Goal: Task Accomplishment & Management: Use online tool/utility

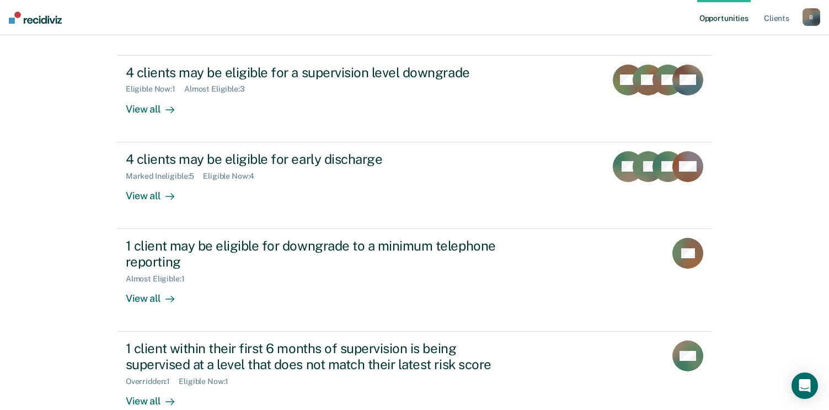
scroll to position [135, 0]
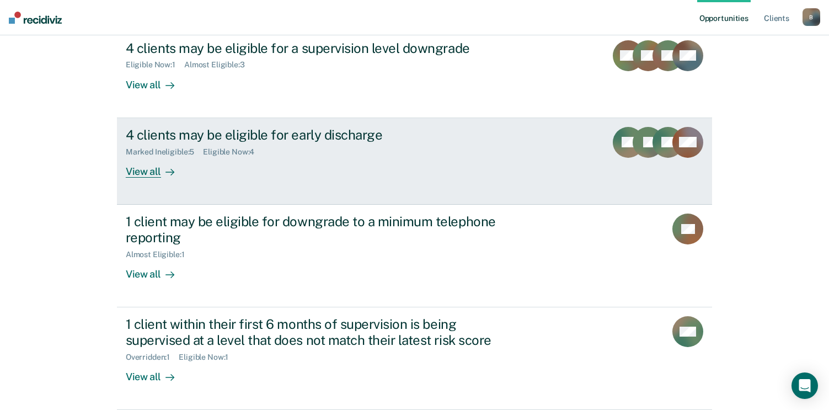
click at [139, 175] on div "View all" at bounding box center [157, 167] width 62 height 22
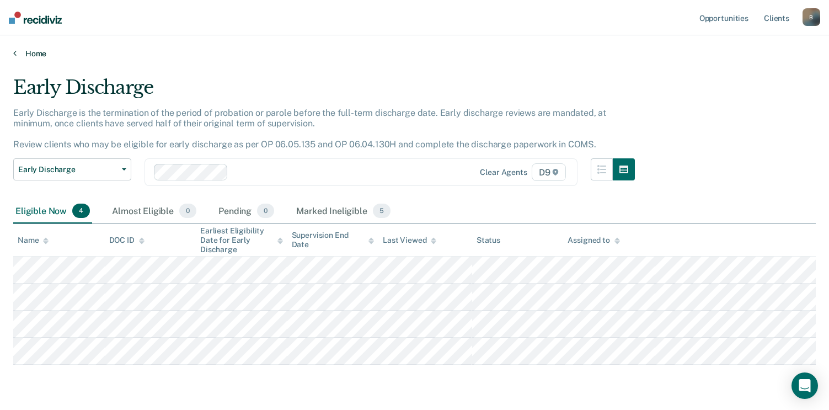
click at [31, 55] on link "Home" at bounding box center [414, 54] width 802 height 10
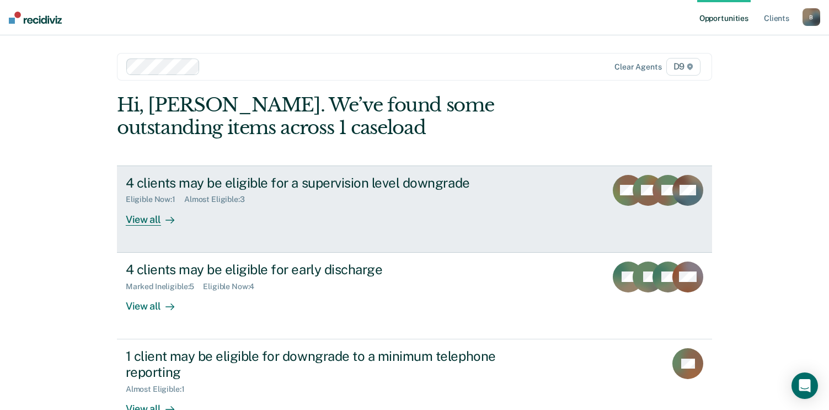
click at [240, 187] on div "4 clients may be eligible for a supervision level downgrade" at bounding box center [319, 183] width 387 height 16
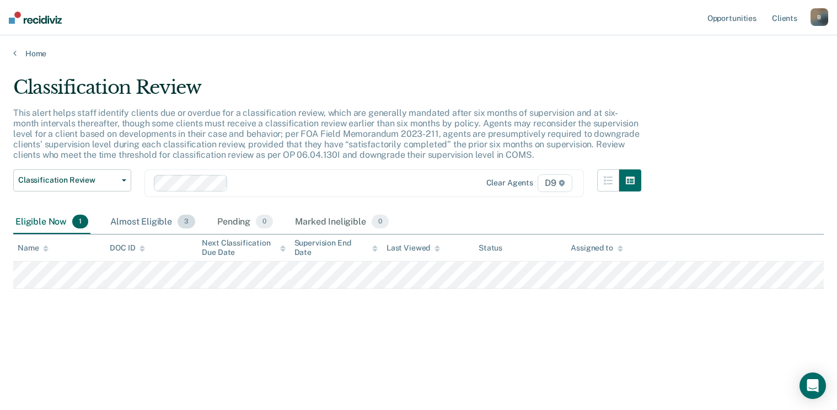
click at [153, 225] on div "Almost Eligible 3" at bounding box center [152, 222] width 89 height 24
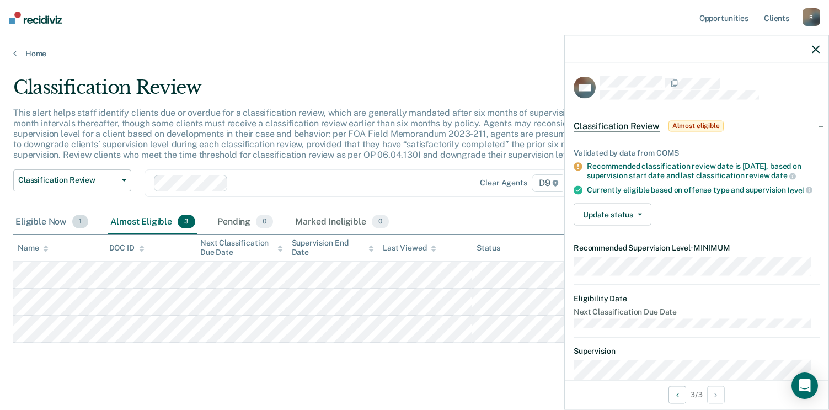
click at [40, 226] on div "Eligible Now 1" at bounding box center [51, 222] width 77 height 24
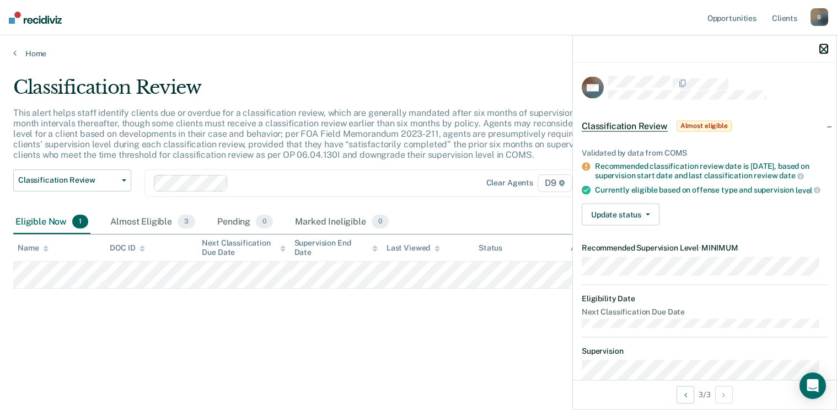
click at [823, 50] on icon "button" at bounding box center [824, 49] width 8 height 8
click at [826, 50] on icon "button" at bounding box center [824, 49] width 8 height 8
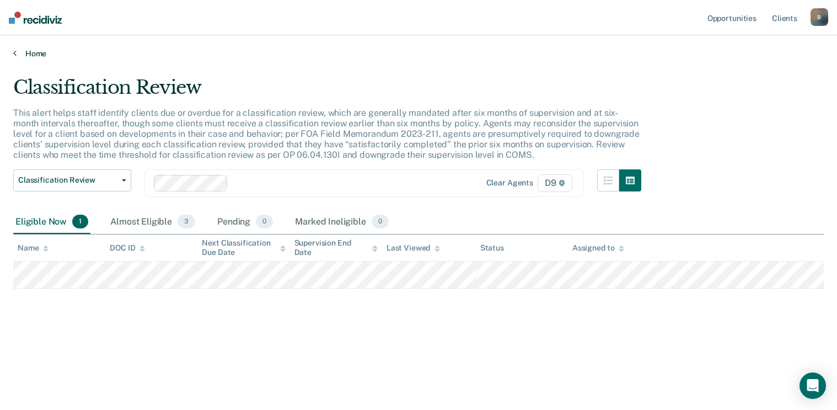
click at [15, 52] on icon at bounding box center [14, 53] width 3 height 9
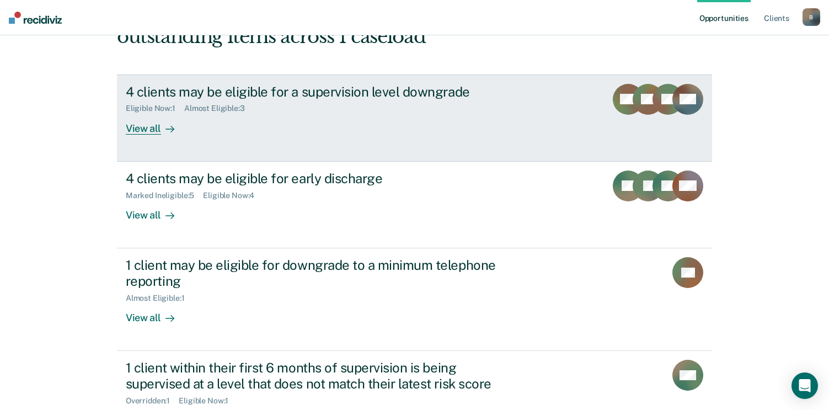
scroll to position [110, 0]
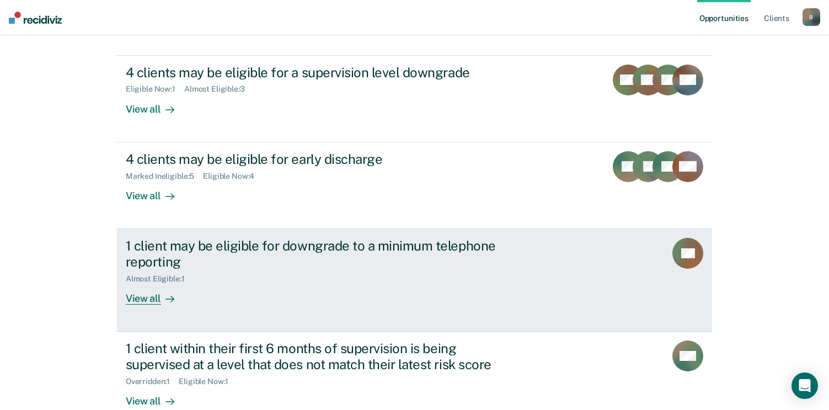
click at [235, 245] on div "1 client may be eligible for downgrade to a minimum telephone reporting" at bounding box center [319, 254] width 387 height 32
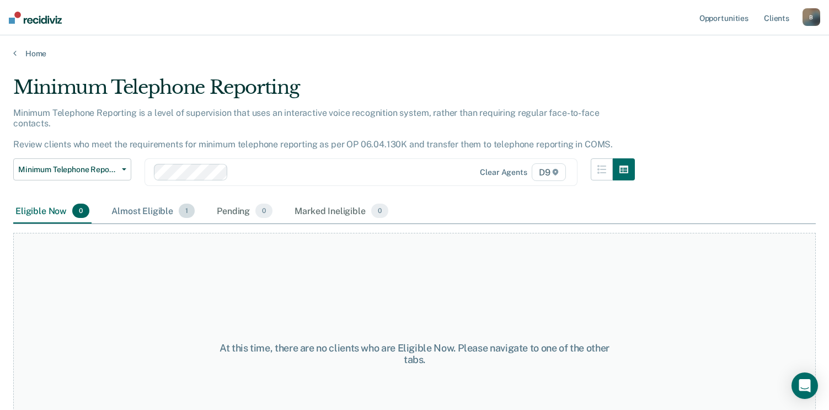
click at [159, 200] on div "Almost Eligible 1" at bounding box center [153, 211] width 88 height 24
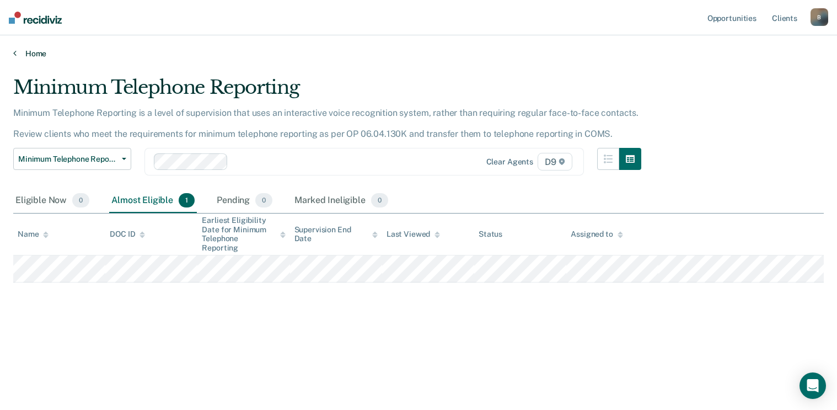
click at [17, 56] on link "Home" at bounding box center [418, 54] width 810 height 10
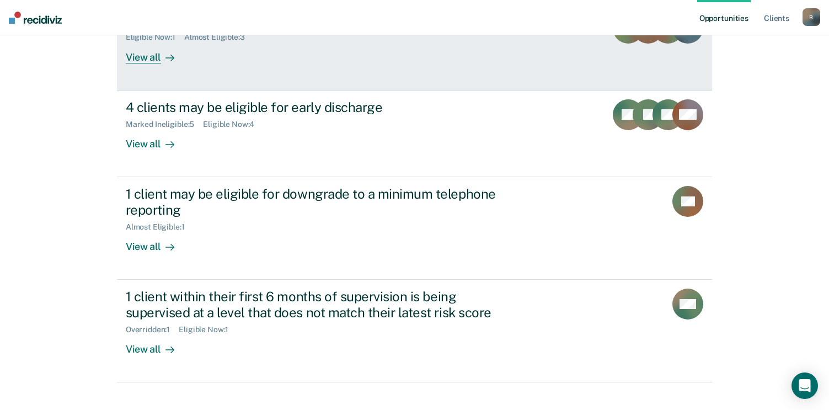
scroll to position [179, 0]
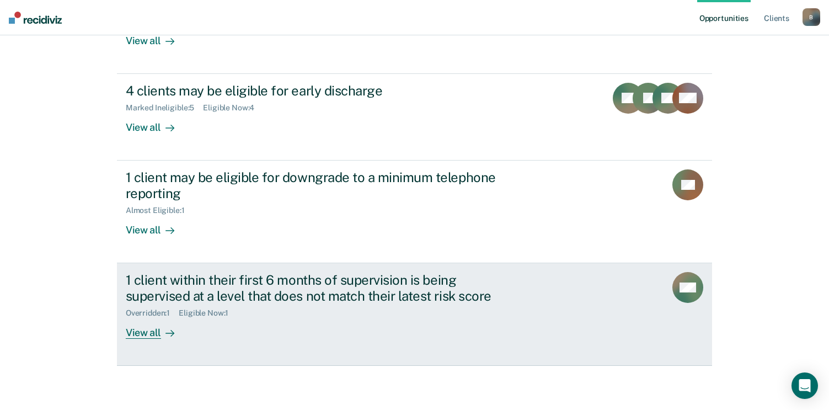
click at [256, 295] on div "1 client within their first 6 months of supervision is being supervised at a le…" at bounding box center [319, 288] width 387 height 32
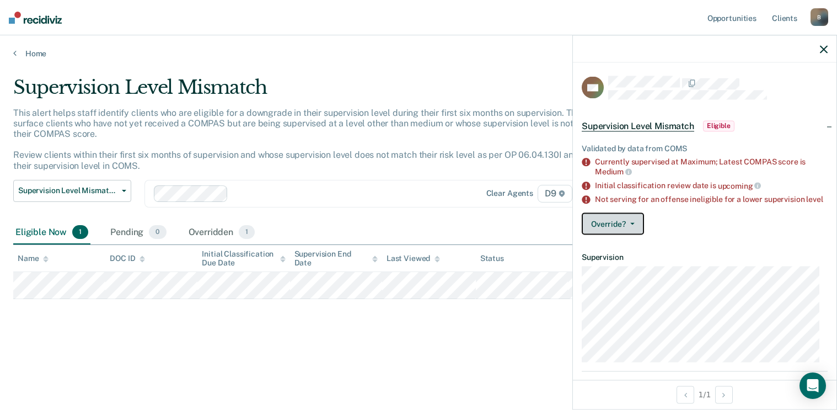
click at [624, 231] on button "Override?" at bounding box center [613, 224] width 62 height 22
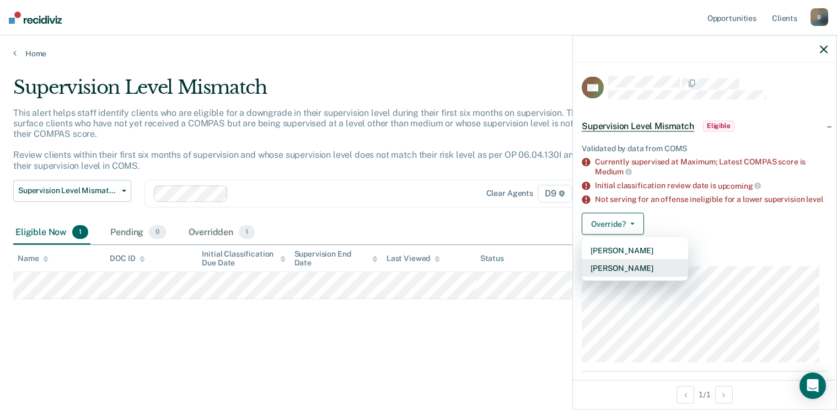
click at [622, 277] on button "[PERSON_NAME]" at bounding box center [635, 268] width 106 height 18
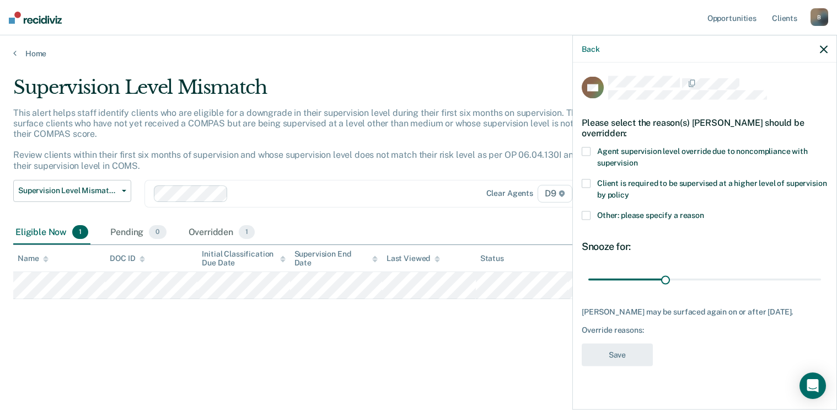
click at [590, 147] on label "Agent supervision level override due to noncompliance with supervision" at bounding box center [705, 158] width 246 height 23
click at [637, 158] on input "Agent supervision level override due to noncompliance with supervision" at bounding box center [637, 158] width 0 height 0
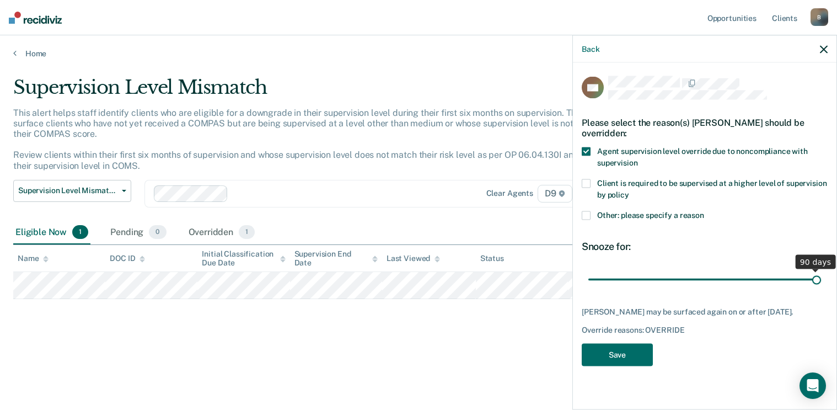
drag, startPoint x: 669, startPoint y: 278, endPoint x: 815, endPoint y: 276, distance: 146.7
type input "90"
click at [815, 276] on input "range" at bounding box center [704, 279] width 233 height 19
click at [636, 365] on button "Save" at bounding box center [617, 354] width 71 height 23
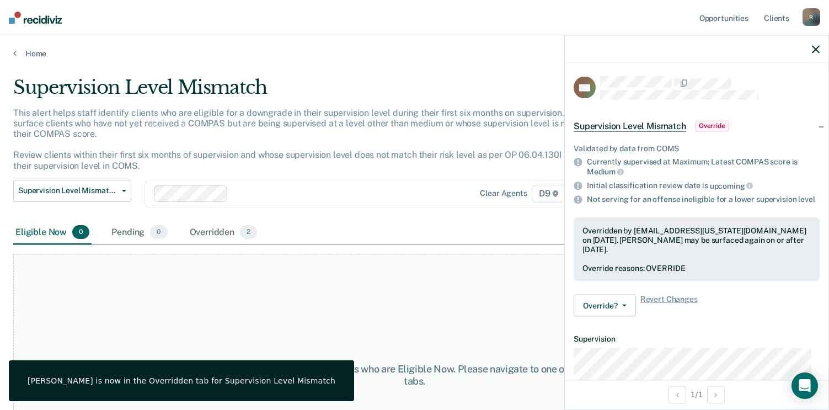
click at [375, 298] on div "At this time, there are no clients who are Eligible Now. Please navigate to one…" at bounding box center [414, 375] width 802 height 242
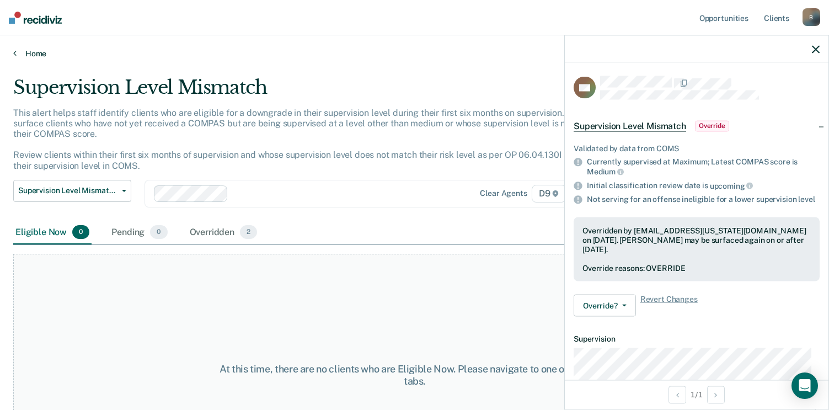
click at [43, 53] on link "Home" at bounding box center [414, 54] width 802 height 10
